Goal: Task Accomplishment & Management: Complete application form

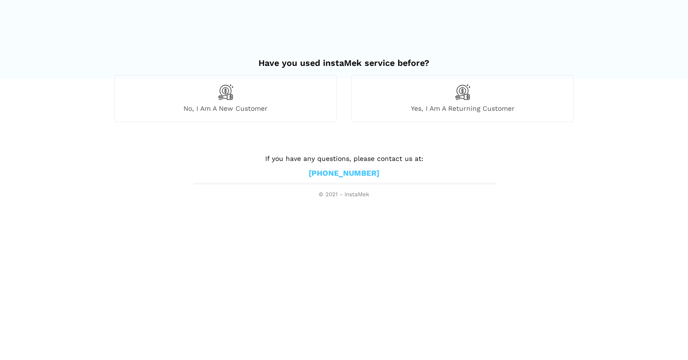
click at [220, 98] on img at bounding box center [225, 92] width 16 height 16
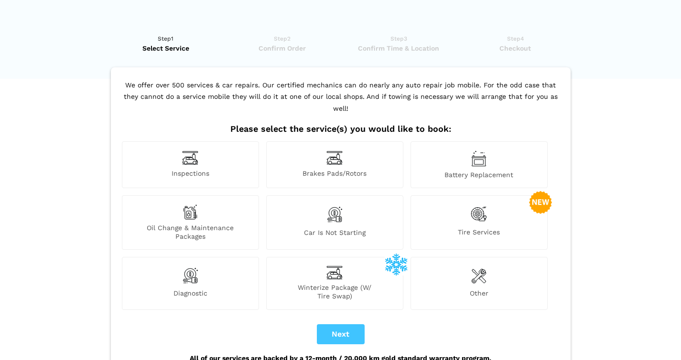
click at [488, 206] on div "Tire Services" at bounding box center [478, 222] width 137 height 54
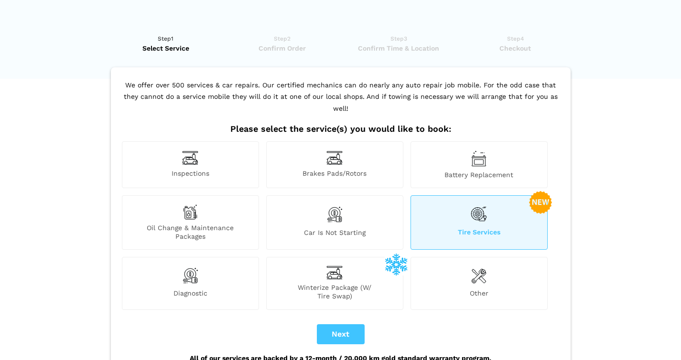
click at [483, 206] on img at bounding box center [478, 214] width 16 height 20
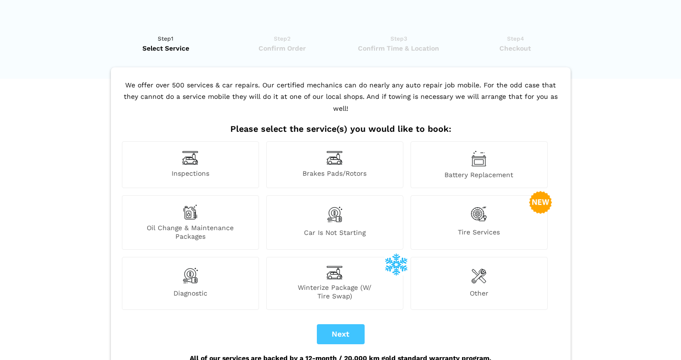
click at [476, 213] on div "Tire Services" at bounding box center [478, 222] width 137 height 54
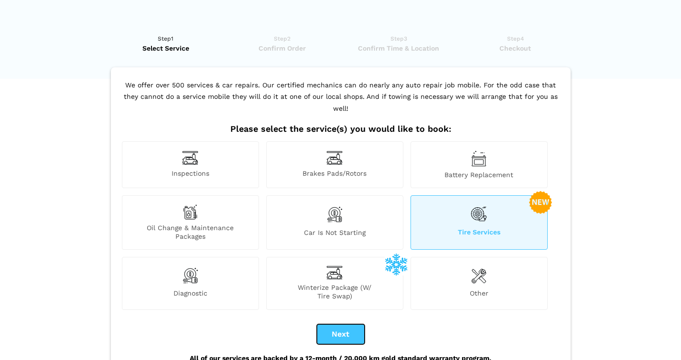
click at [345, 325] on button "Next" at bounding box center [341, 334] width 48 height 20
checkbox input "true"
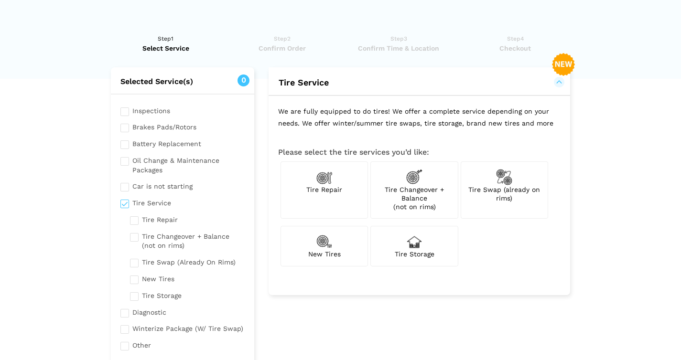
click at [500, 178] on img at bounding box center [504, 177] width 16 height 16
checkbox input "true"
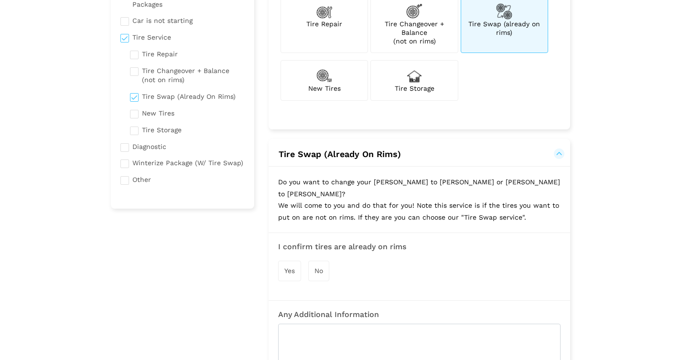
scroll to position [241, 0]
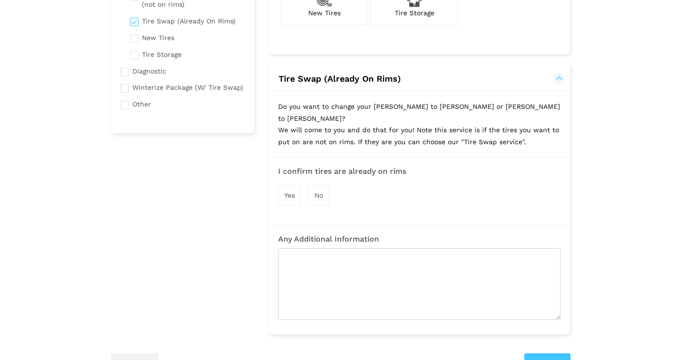
click at [300, 185] on div "Yes" at bounding box center [289, 195] width 23 height 21
click at [549, 354] on button "Next" at bounding box center [547, 363] width 46 height 19
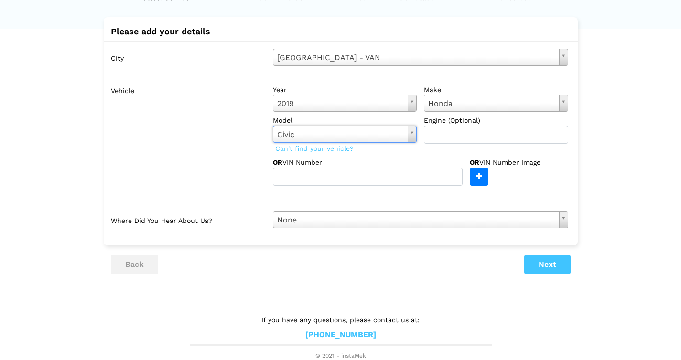
scroll to position [51, 0]
click at [537, 256] on button "Next" at bounding box center [547, 264] width 46 height 19
